Goal: Information Seeking & Learning: Learn about a topic

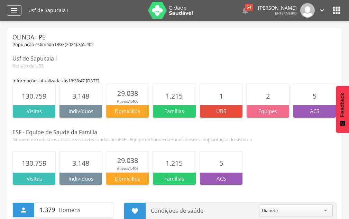
click at [12, 10] on icon "" at bounding box center [14, 10] width 8 height 8
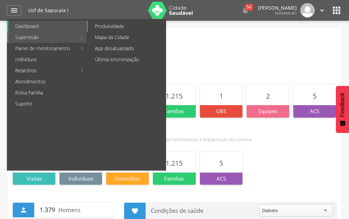
click at [115, 28] on link "Produtividade" at bounding box center [127, 26] width 78 height 11
type input "**********"
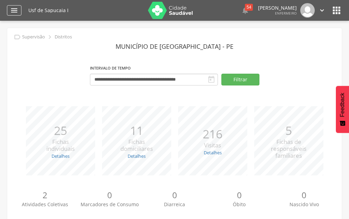
click at [7, 12] on div "" at bounding box center [14, 10] width 15 height 10
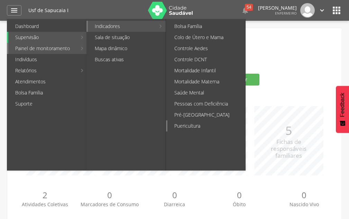
click at [190, 122] on link "Puericultura" at bounding box center [206, 125] width 78 height 11
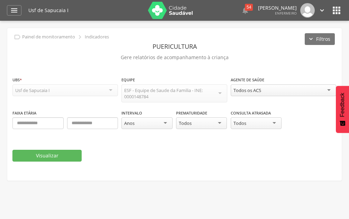
click at [256, 87] on div "Todos os ACS" at bounding box center [247, 90] width 28 height 6
click at [58, 150] on button "Visualizar" at bounding box center [46, 156] width 69 height 12
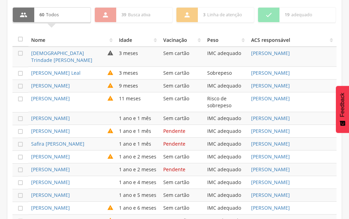
scroll to position [277, 0]
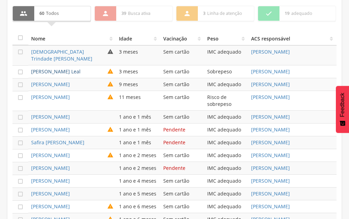
click at [69, 70] on link "Luanne Agatha Campos Leal" at bounding box center [55, 71] width 49 height 7
type input "**********"
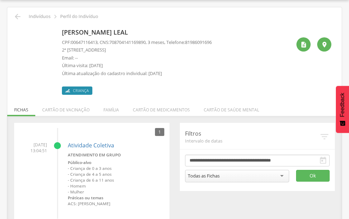
scroll to position [36, 0]
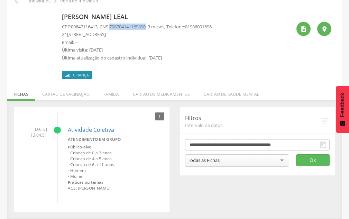
drag, startPoint x: 113, startPoint y: 26, endPoint x: 152, endPoint y: 27, distance: 38.4
click at [146, 27] on span "708704141169890" at bounding box center [127, 27] width 36 height 6
copy span "708704141169890"
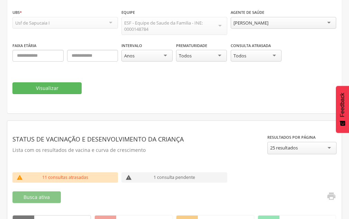
scroll to position [244, 0]
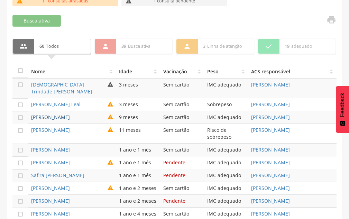
click at [54, 118] on link "Antony Caleb da Silva" at bounding box center [50, 117] width 39 height 7
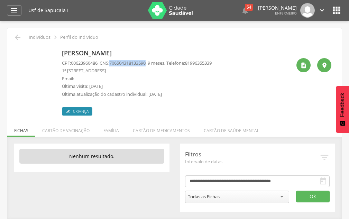
drag, startPoint x: 113, startPoint y: 61, endPoint x: 151, endPoint y: 64, distance: 38.4
click at [151, 64] on p "CPF: 00623960486 , CNS: 706504318133590 , 9 meses, Telefone: 81996355339" at bounding box center [137, 63] width 150 height 7
copy p "706504318133590"
drag, startPoint x: 73, startPoint y: 64, endPoint x: 100, endPoint y: 64, distance: 26.6
click at [97, 64] on span "00623960486" at bounding box center [84, 63] width 27 height 6
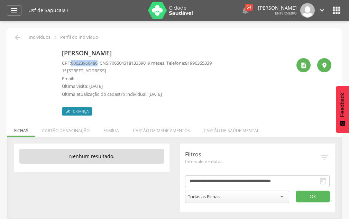
copy span "00623960486"
drag, startPoint x: 68, startPoint y: 50, endPoint x: 102, endPoint y: 48, distance: 33.9
click at [113, 49] on p "Antony Caleb da Silva" at bounding box center [137, 53] width 150 height 9
click at [74, 53] on p "Antony Caleb da Silva" at bounding box center [137, 53] width 150 height 9
drag, startPoint x: 63, startPoint y: 53, endPoint x: 146, endPoint y: 54, distance: 82.6
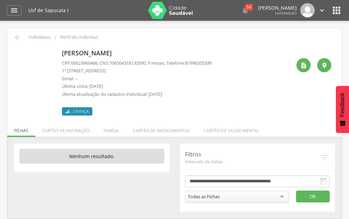
click at [146, 54] on p "Antony Caleb da Silva" at bounding box center [137, 53] width 150 height 9
copy p "Antony Caleb da Silva"
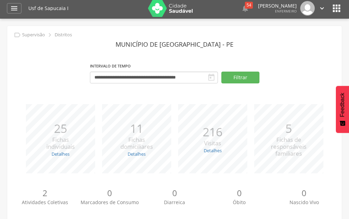
scroll to position [67, 0]
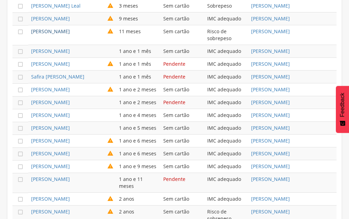
scroll to position [344, 0]
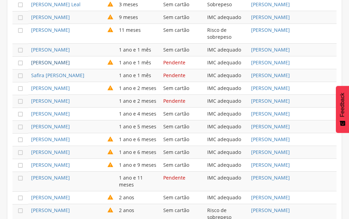
click at [58, 63] on link "Maria Sophia Nascimento dos Santos" at bounding box center [50, 62] width 39 height 7
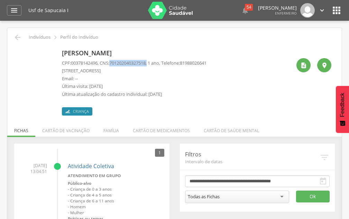
drag, startPoint x: 114, startPoint y: 59, endPoint x: 153, endPoint y: 61, distance: 38.7
click at [153, 61] on p "CPF: 00378142496 , CNS: 701202040327518 , 1 ano, Telefone: 81988026641" at bounding box center [134, 63] width 144 height 7
copy p "701202040327518 ,"
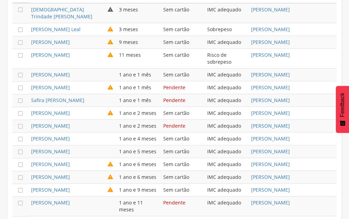
scroll to position [332, 0]
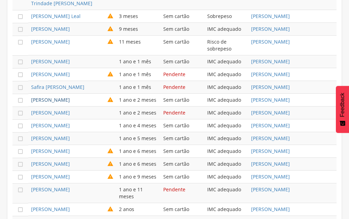
click at [70, 103] on link "Ana Cecilia Santos da Silva" at bounding box center [50, 99] width 39 height 7
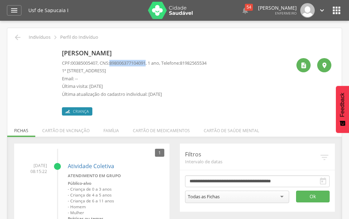
drag, startPoint x: 114, startPoint y: 62, endPoint x: 152, endPoint y: 64, distance: 37.7
click at [152, 64] on p "CPF: 00385005407 , CNS: 898006377104091 , 1 ano, Telefone: 81982565534" at bounding box center [134, 63] width 144 height 7
copy span "898006377104091"
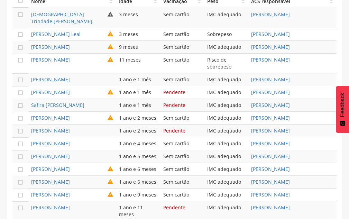
scroll to position [382, 0]
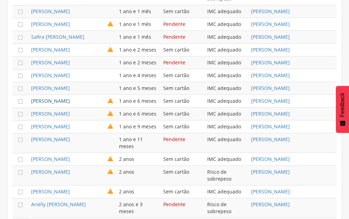
click at [70, 104] on link "Hadassa Carla Barros da Silva" at bounding box center [50, 100] width 39 height 7
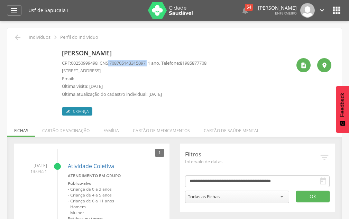
drag, startPoint x: 111, startPoint y: 63, endPoint x: 153, endPoint y: 63, distance: 41.8
click at [153, 63] on p "CPF: 00250999498 , CNS: 708705143315097 , 1 ano, Telefone: 81985877708" at bounding box center [134, 63] width 144 height 7
copy p ": 708705143315097 ,"
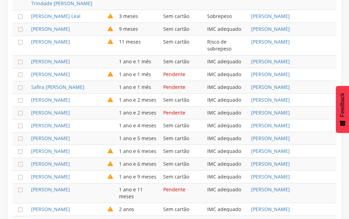
scroll to position [401, 0]
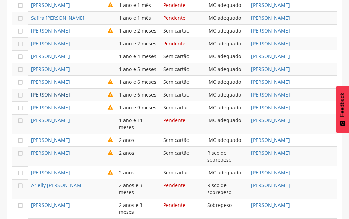
click at [61, 98] on link "Maria Cecilia Melo do Nascimento" at bounding box center [50, 94] width 39 height 7
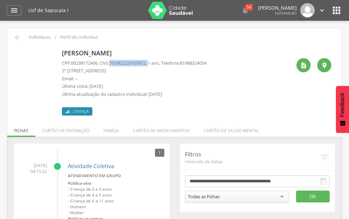
drag, startPoint x: 113, startPoint y: 63, endPoint x: 155, endPoint y: 63, distance: 42.5
click at [155, 63] on p "CPF: 00238172406 , CNS: 701802228103972 , 1 ano, Telefone: 81988324054" at bounding box center [134, 63] width 144 height 7
copy p "701802228103972 ,"
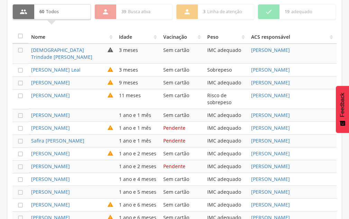
scroll to position [451, 0]
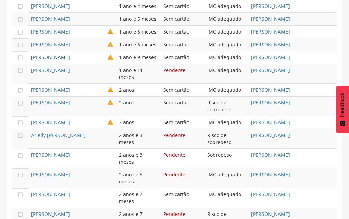
click at [70, 60] on link "Liz Heloisa Campos da Silva" at bounding box center [50, 57] width 39 height 7
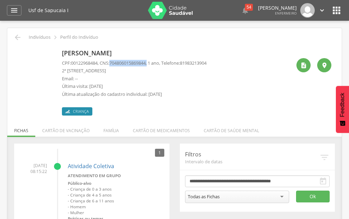
drag, startPoint x: 114, startPoint y: 62, endPoint x: 153, endPoint y: 60, distance: 38.4
click at [153, 60] on p "CPF: 00122968484 , CNS: 704806015869844 , 1 ano, Telefone: 81983213904" at bounding box center [134, 63] width 144 height 7
copy p "704806015869844 ,"
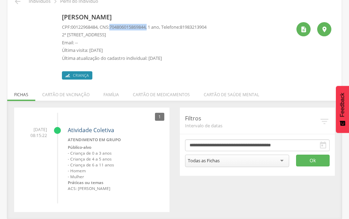
scroll to position [36, 0]
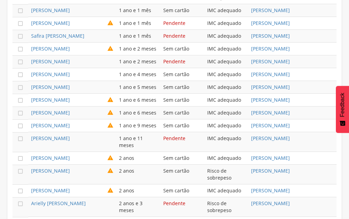
scroll to position [486, 0]
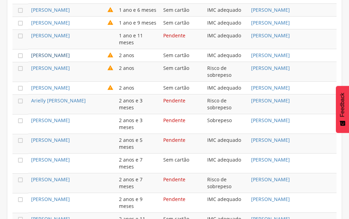
click at [67, 58] on link "Antony Pereira Ricio" at bounding box center [50, 55] width 39 height 7
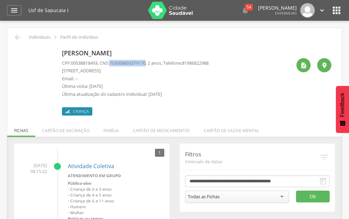
drag, startPoint x: 114, startPoint y: 62, endPoint x: 151, endPoint y: 60, distance: 37.4
click at [146, 60] on span "703008893379170" at bounding box center [127, 63] width 36 height 6
copy span "703008893379170"
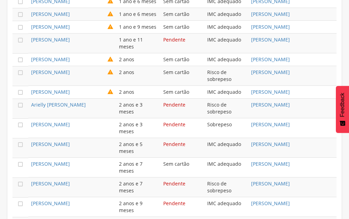
scroll to position [486, 0]
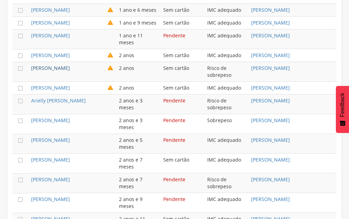
click at [52, 71] on link "Luna Alicia Mendes" at bounding box center [50, 68] width 39 height 7
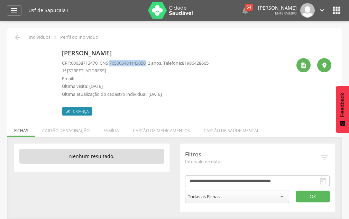
drag, startPoint x: 114, startPoint y: 60, endPoint x: 151, endPoint y: 61, distance: 36.6
click at [146, 61] on span "705005484143050" at bounding box center [127, 63] width 36 height 6
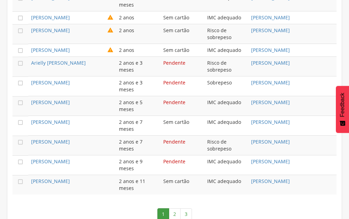
scroll to position [530, 0]
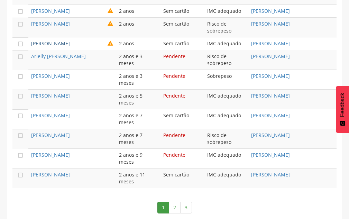
click at [56, 47] on link "Maria Emanuelly Santana de Oliveira" at bounding box center [50, 43] width 39 height 7
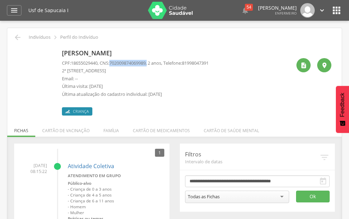
drag, startPoint x: 115, startPoint y: 62, endPoint x: 153, endPoint y: 62, distance: 38.0
click at [153, 62] on p "CPF: 18655029440 , CNS: 702009874069989 , 2 anos, Telefone: 81998047391" at bounding box center [135, 63] width 147 height 7
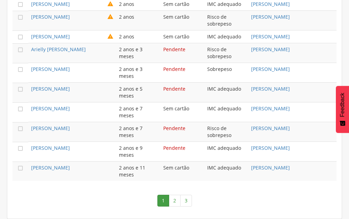
scroll to position [564, 0]
click at [174, 198] on link "2" at bounding box center [175, 201] width 12 height 12
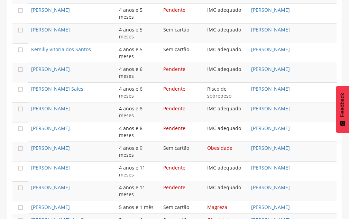
scroll to position [620, 0]
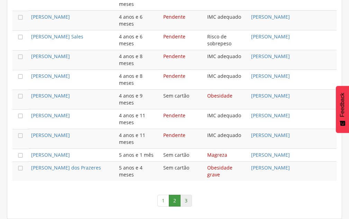
click at [188, 197] on link "3" at bounding box center [186, 201] width 12 height 12
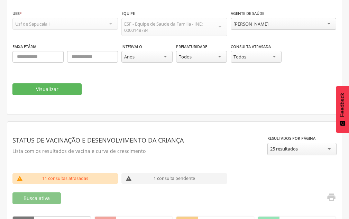
scroll to position [131, 0]
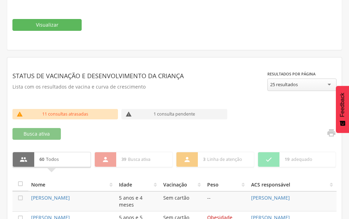
click at [162, 113] on p "1 consulta pendente" at bounding box center [173, 114] width 41 height 6
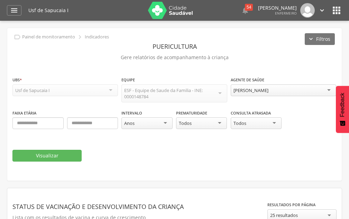
click at [259, 85] on div "Maria do Carmo Alves da Costa" at bounding box center [283, 90] width 105 height 12
click at [76, 148] on fieldset "**********" at bounding box center [174, 118] width 324 height 85
click at [67, 151] on button "Visualizar" at bounding box center [46, 156] width 69 height 12
click at [245, 89] on div "Oscar Martins Costa" at bounding box center [250, 90] width 35 height 6
click at [68, 151] on button "Visualizar" at bounding box center [46, 156] width 69 height 12
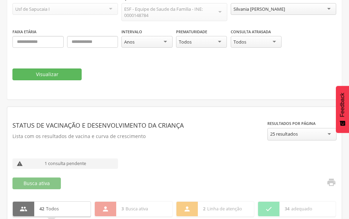
scroll to position [69, 0]
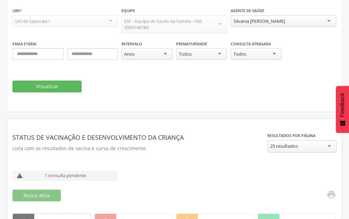
click at [257, 21] on div "Silvania Justino de Andrade" at bounding box center [258, 21] width 51 height 6
click at [84, 83] on div "Visualizar" at bounding box center [174, 87] width 324 height 12
click at [79, 84] on button "Visualizar" at bounding box center [46, 87] width 69 height 12
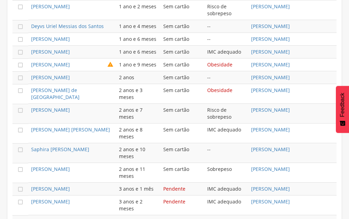
scroll to position [380, 0]
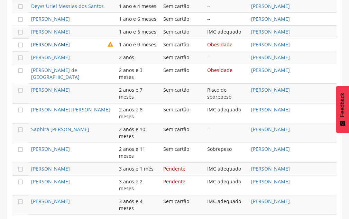
click at [70, 48] on link "Ravi Henrique Carneira da Silva" at bounding box center [50, 44] width 39 height 7
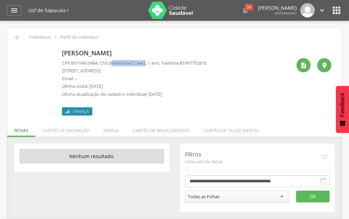
drag, startPoint x: 115, startPoint y: 63, endPoint x: 152, endPoint y: 63, distance: 37.0
click at [152, 63] on p "CPF: 00174410484 , CNS: 898006344723442 , 1 ano, Telefone: 81997702816" at bounding box center [134, 63] width 144 height 7
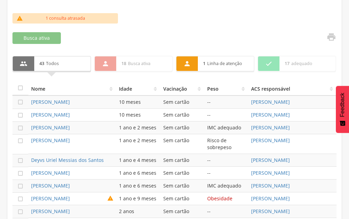
scroll to position [159, 0]
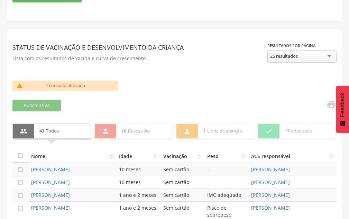
click at [277, 54] on div "25 resultados" at bounding box center [284, 56] width 28 height 6
click at [257, 82] on div " 1 bebê prematuro  1 consulta atrasada  1 consulta pendente" at bounding box center [174, 88] width 324 height 14
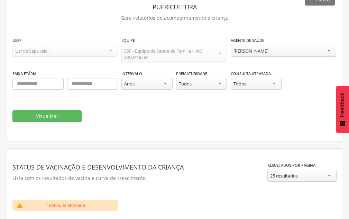
scroll to position [21, 0]
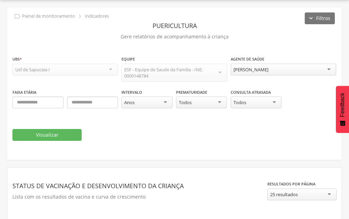
click at [239, 70] on div "Valeria Cristina de Oliveira Pinto" at bounding box center [250, 69] width 35 height 6
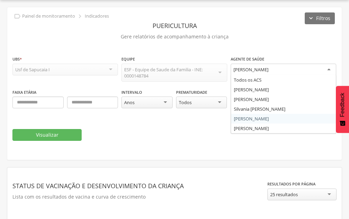
click at [242, 122] on fieldset "**********" at bounding box center [174, 97] width 324 height 85
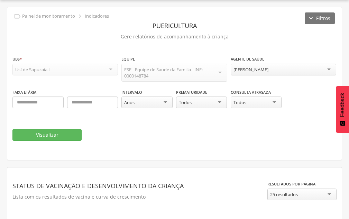
click at [237, 72] on div "Valeria Cristina de Oliveira Pinto" at bounding box center [250, 69] width 35 height 6
click at [45, 138] on button "Visualizar" at bounding box center [46, 135] width 69 height 12
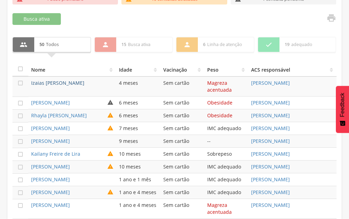
scroll to position [263, 0]
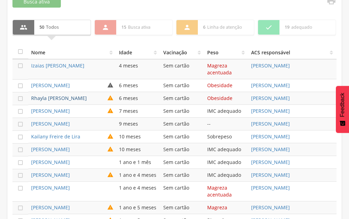
click at [60, 99] on link "Rhayla Maria Hermogenes Martins" at bounding box center [59, 98] width 56 height 7
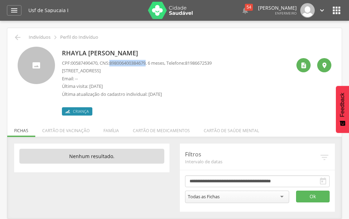
drag, startPoint x: 113, startPoint y: 64, endPoint x: 151, endPoint y: 62, distance: 37.7
click at [146, 62] on span "898006400384679" at bounding box center [127, 63] width 36 height 6
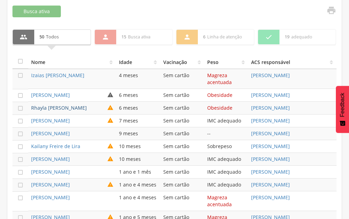
scroll to position [263, 0]
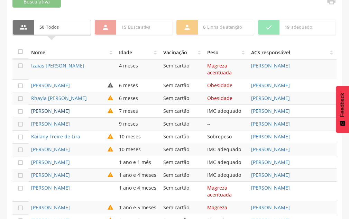
click at [68, 114] on link "Maite Rebeca da Silva Pereira" at bounding box center [50, 110] width 39 height 7
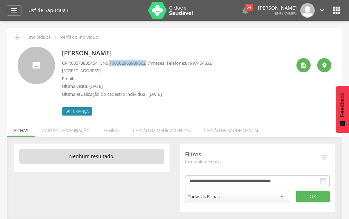
drag, startPoint x: 115, startPoint y: 64, endPoint x: 152, endPoint y: 59, distance: 38.0
click at [152, 59] on div "Maite Rebeca da Silva Pereira CPF: 00573835454 , CNS: 700602963939662 , 7 meses…" at bounding box center [137, 81] width 150 height 69
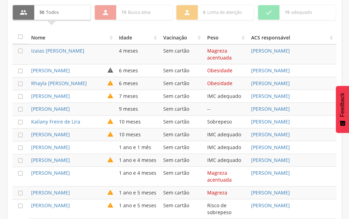
scroll to position [297, 0]
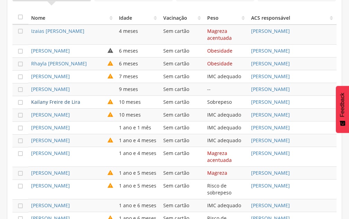
click at [43, 105] on link "Kailany Freire de Lira" at bounding box center [55, 102] width 49 height 7
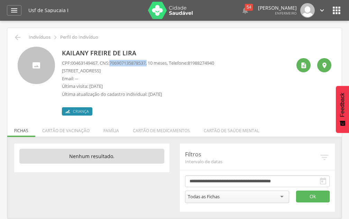
drag, startPoint x: 114, startPoint y: 60, endPoint x: 153, endPoint y: 61, distance: 39.1
click at [153, 61] on p "CPF: 00463149467 , CNS: 706907135878537 , 10 meses, Telefone: 81988274940" at bounding box center [138, 63] width 152 height 7
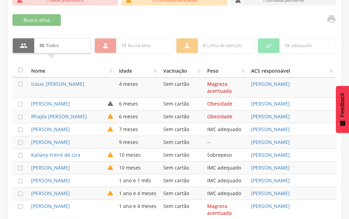
scroll to position [297, 0]
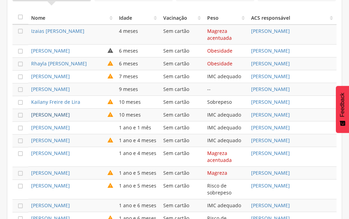
click at [55, 118] on link "Maria Julia Oliveira da Silva" at bounding box center [50, 114] width 39 height 7
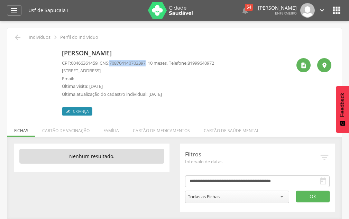
drag, startPoint x: 113, startPoint y: 63, endPoint x: 151, endPoint y: 63, distance: 38.4
click at [151, 63] on p "CPF: 00466361459 , CNS: 708704140703397 , 10 meses, Telefone: 81999640972" at bounding box center [138, 63] width 152 height 7
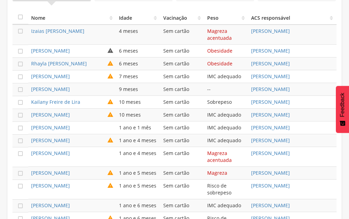
scroll to position [366, 0]
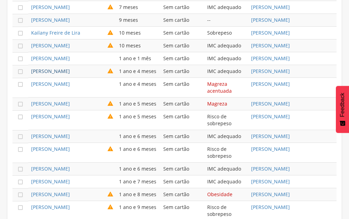
click at [60, 74] on link "Valentina Vitoria Barreto Ribeiro" at bounding box center [50, 71] width 39 height 7
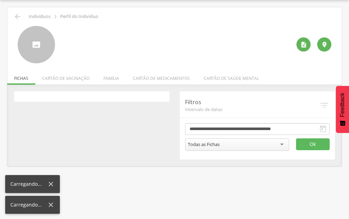
scroll to position [21, 0]
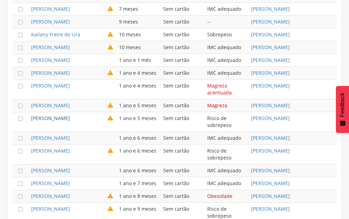
scroll to position [366, 0]
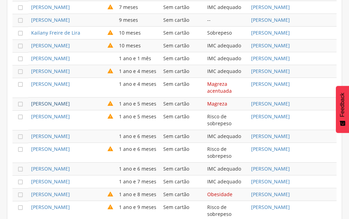
click at [56, 107] on link "Anna Leticia Souza Nascimento" at bounding box center [50, 103] width 39 height 7
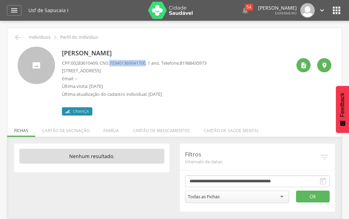
drag, startPoint x: 113, startPoint y: 61, endPoint x: 152, endPoint y: 63, distance: 38.4
click at [146, 63] on span "703401369041700" at bounding box center [127, 63] width 36 height 6
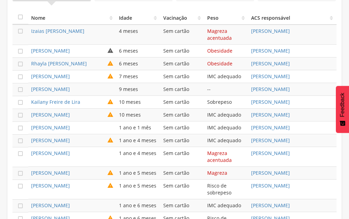
scroll to position [435, 0]
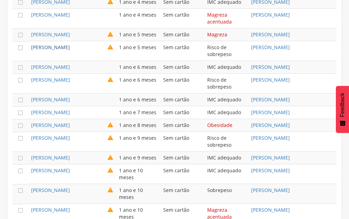
click at [58, 50] on link "Winney Hermogenes Rodrigues" at bounding box center [50, 47] width 39 height 7
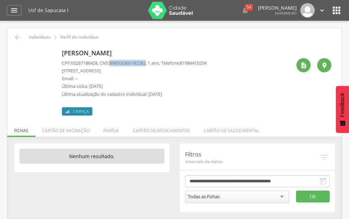
drag, startPoint x: 113, startPoint y: 64, endPoint x: 152, endPoint y: 59, distance: 39.0
click at [152, 59] on div "Winney Hermogenes Rodrigues CPF: 00267186428 , CNS: 898006360182582 , 1 ano, Te…" at bounding box center [134, 81] width 144 height 69
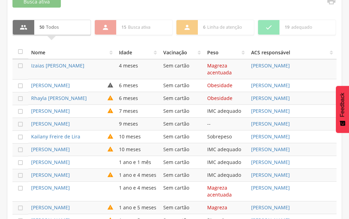
scroll to position [435, 0]
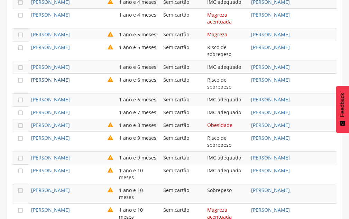
click at [39, 83] on link "Hellena Manuelly Barbosa da Silva" at bounding box center [50, 79] width 39 height 7
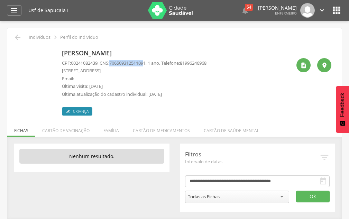
drag, startPoint x: 114, startPoint y: 63, endPoint x: 150, endPoint y: 62, distance: 35.6
click at [146, 62] on span "706509312511091" at bounding box center [127, 63] width 36 height 6
drag, startPoint x: 112, startPoint y: 63, endPoint x: 154, endPoint y: 63, distance: 42.2
click at [154, 63] on p "CPF: 00241082439 , CNS: 706509312511091 , 1 ano, Telefone: 81996246968" at bounding box center [134, 63] width 144 height 7
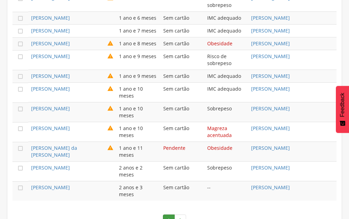
scroll to position [505, 0]
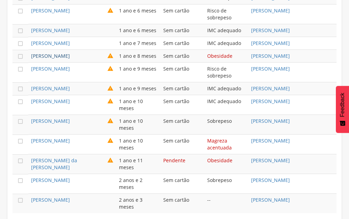
click at [64, 59] on link "Braym Felipe Barbosa da Silva" at bounding box center [50, 56] width 39 height 7
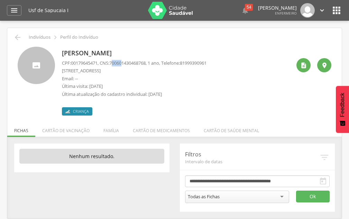
drag, startPoint x: 115, startPoint y: 63, endPoint x: 125, endPoint y: 60, distance: 10.7
click at [125, 60] on span "700601430468768" at bounding box center [127, 63] width 36 height 6
drag, startPoint x: 114, startPoint y: 65, endPoint x: 155, endPoint y: 61, distance: 41.0
click at [155, 61] on p "CPF: 00179645471 , CNS: 700601430468768 , 1 ano, Telefone: 81999390961" at bounding box center [134, 63] width 144 height 7
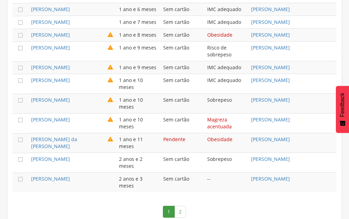
scroll to position [539, 0]
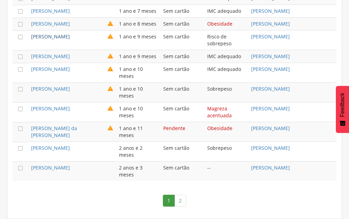
click at [68, 40] on link "Henry Ravi Fidelis da Silva Barbosa" at bounding box center [50, 36] width 39 height 7
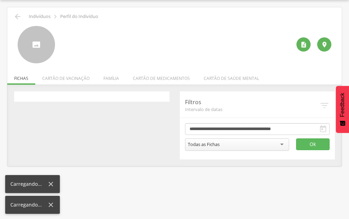
scroll to position [21, 0]
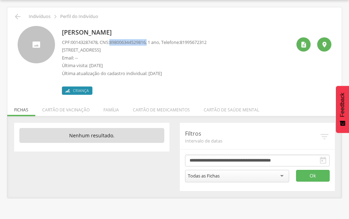
drag, startPoint x: 114, startPoint y: 41, endPoint x: 153, endPoint y: 41, distance: 38.7
click at [153, 41] on p "CPF: 00143287478 , CNS: 898006344529816 , 1 ano, Telefone: 81995672312" at bounding box center [134, 42] width 144 height 7
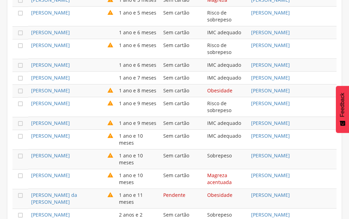
scroll to position [557, 0]
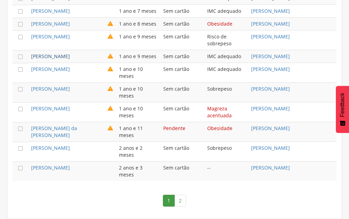
click at [67, 53] on link "Luciano Rodrigo dos Santos Campos" at bounding box center [50, 56] width 39 height 7
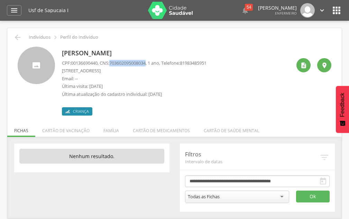
drag, startPoint x: 115, startPoint y: 62, endPoint x: 152, endPoint y: 61, distance: 37.7
click at [152, 61] on p "CPF: 00136690440 , CNS: 703602095008034 , 1 ano, Telefone: 81983485951" at bounding box center [134, 63] width 144 height 7
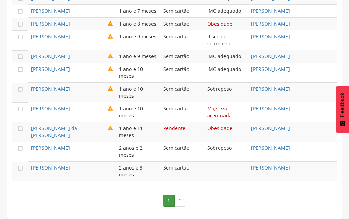
scroll to position [557, 0]
click at [60, 67] on link "Kayla Vitoria Silva dos Santos" at bounding box center [50, 69] width 39 height 7
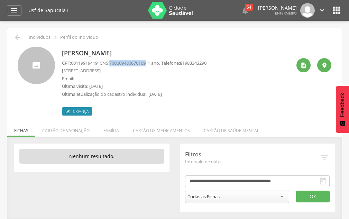
drag, startPoint x: 112, startPoint y: 62, endPoint x: 151, endPoint y: 62, distance: 39.1
click at [151, 62] on p "CPF: 00119919419 , CNS: 700609480670169 , 1 ano, Telefone: 81983343290" at bounding box center [134, 63] width 144 height 7
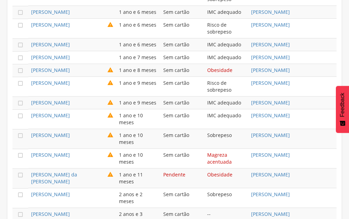
scroll to position [539, 0]
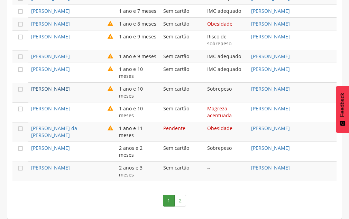
click at [63, 92] on link "Luan Monteiro de Souza" at bounding box center [50, 88] width 39 height 7
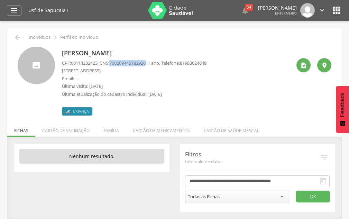
drag, startPoint x: 113, startPoint y: 62, endPoint x: 152, endPoint y: 60, distance: 38.4
click at [146, 60] on span "700209445182920" at bounding box center [127, 63] width 36 height 6
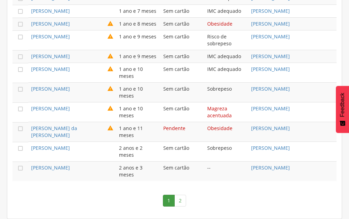
scroll to position [557, 0]
click at [62, 111] on link "Benjamin Samuel Vianez dos Santos" at bounding box center [50, 108] width 39 height 7
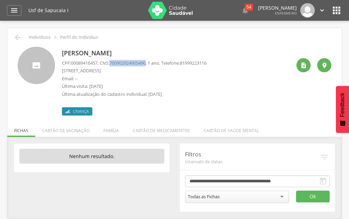
drag, startPoint x: 113, startPoint y: 64, endPoint x: 151, endPoint y: 62, distance: 38.1
click at [146, 62] on span "700902924905490" at bounding box center [127, 63] width 36 height 6
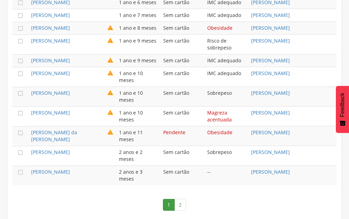
scroll to position [557, 0]
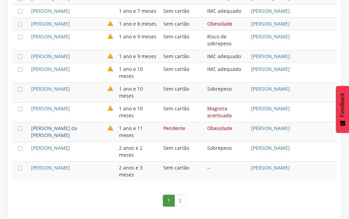
click at [60, 130] on link "Maylla Vitoria da Silva Felix" at bounding box center [54, 131] width 46 height 13
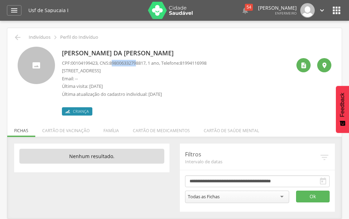
drag, startPoint x: 115, startPoint y: 63, endPoint x: 142, endPoint y: 63, distance: 26.3
click at [142, 63] on span "898006332798817" at bounding box center [127, 63] width 36 height 6
click at [133, 69] on p "Rua Campos, 160 Casa B - Sapucaia" at bounding box center [134, 70] width 144 height 7
drag, startPoint x: 113, startPoint y: 63, endPoint x: 152, endPoint y: 66, distance: 39.8
click at [152, 66] on p "CPF: 00104199423 , CNS: 898006332798817 , 1 ano, Telefone: 81994116998" at bounding box center [134, 63] width 144 height 7
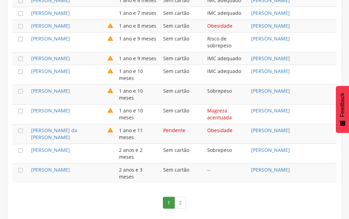
scroll to position [557, 0]
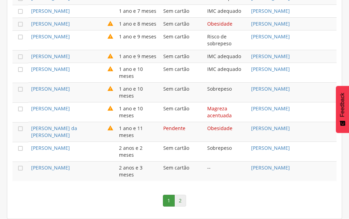
click at [182, 205] on link "2" at bounding box center [180, 201] width 12 height 12
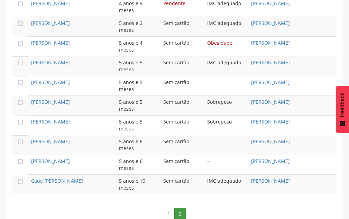
scroll to position [620, 0]
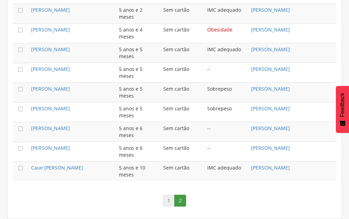
click at [165, 196] on link "1" at bounding box center [169, 201] width 12 height 12
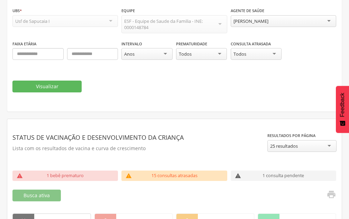
scroll to position [0, 0]
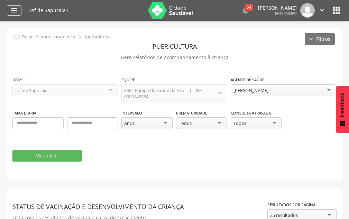
click at [16, 11] on icon "" at bounding box center [14, 10] width 8 height 8
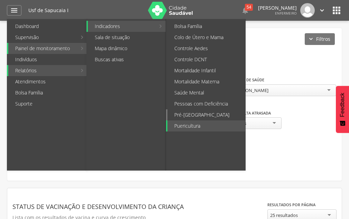
click at [183, 114] on link "Pré-[GEOGRAPHIC_DATA]" at bounding box center [206, 114] width 78 height 11
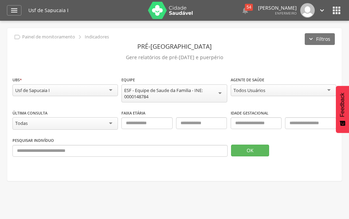
click at [268, 90] on div "Todos Usuários" at bounding box center [283, 90] width 105 height 12
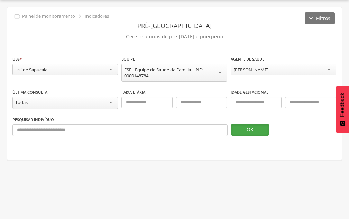
click at [254, 124] on button "OK" at bounding box center [250, 130] width 38 height 12
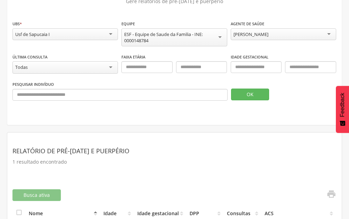
scroll to position [0, 0]
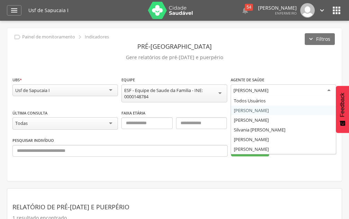
click at [268, 88] on div "Maria do Carmo Alves da Costa" at bounding box center [250, 90] width 35 height 6
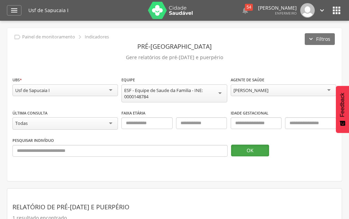
click at [245, 151] on button "OK" at bounding box center [250, 150] width 38 height 12
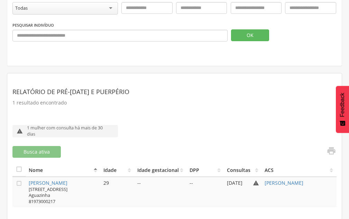
scroll to position [11, 0]
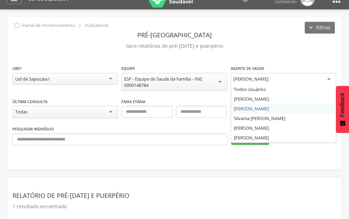
click at [242, 80] on div "Oscar Martins Costa" at bounding box center [250, 79] width 35 height 6
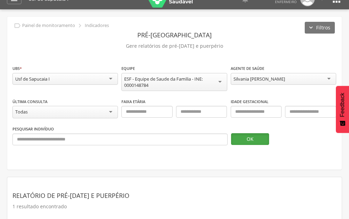
click at [255, 143] on button "OK" at bounding box center [250, 139] width 38 height 12
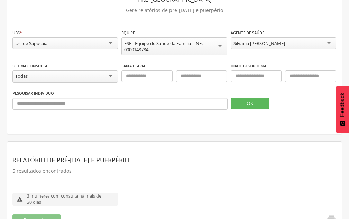
scroll to position [0, 0]
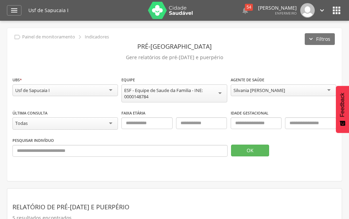
click at [269, 86] on div "Silvania Justino de Andrade" at bounding box center [283, 90] width 105 height 12
click at [246, 150] on button "OK" at bounding box center [250, 150] width 38 height 12
click at [245, 94] on div "Valeria Cristina de Oliveira Pinto" at bounding box center [283, 90] width 105 height 12
click at [242, 151] on button "OK" at bounding box center [250, 150] width 38 height 12
click at [14, 11] on icon "" at bounding box center [14, 10] width 8 height 8
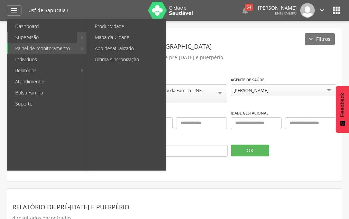
click at [51, 34] on link "Supervisão" at bounding box center [42, 37] width 68 height 11
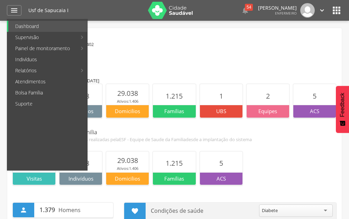
click at [329, 10] on div "Usf de Sapucaia I  54  Lorem ipsum dolor sit amet, sed do eiusmod tempor inci…" at bounding box center [184, 10] width 313 height 21
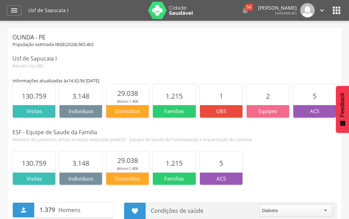
click at [337, 8] on icon "" at bounding box center [336, 10] width 11 height 11
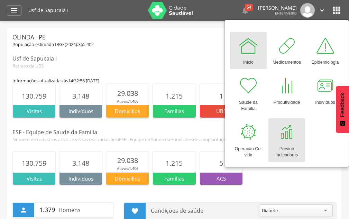
click at [283, 132] on div at bounding box center [286, 132] width 21 height 21
